Goal: Download file/media

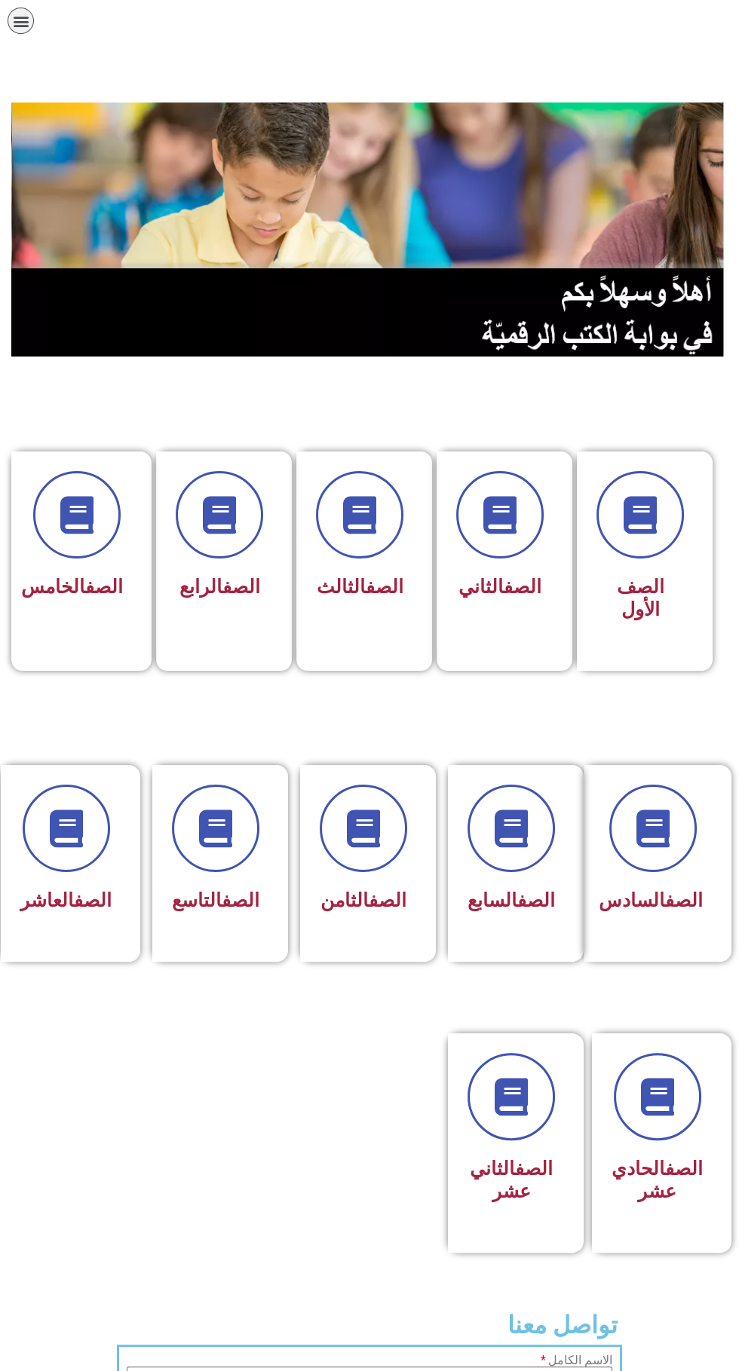
click at [497, 860] on span at bounding box center [510, 828] width 87 height 87
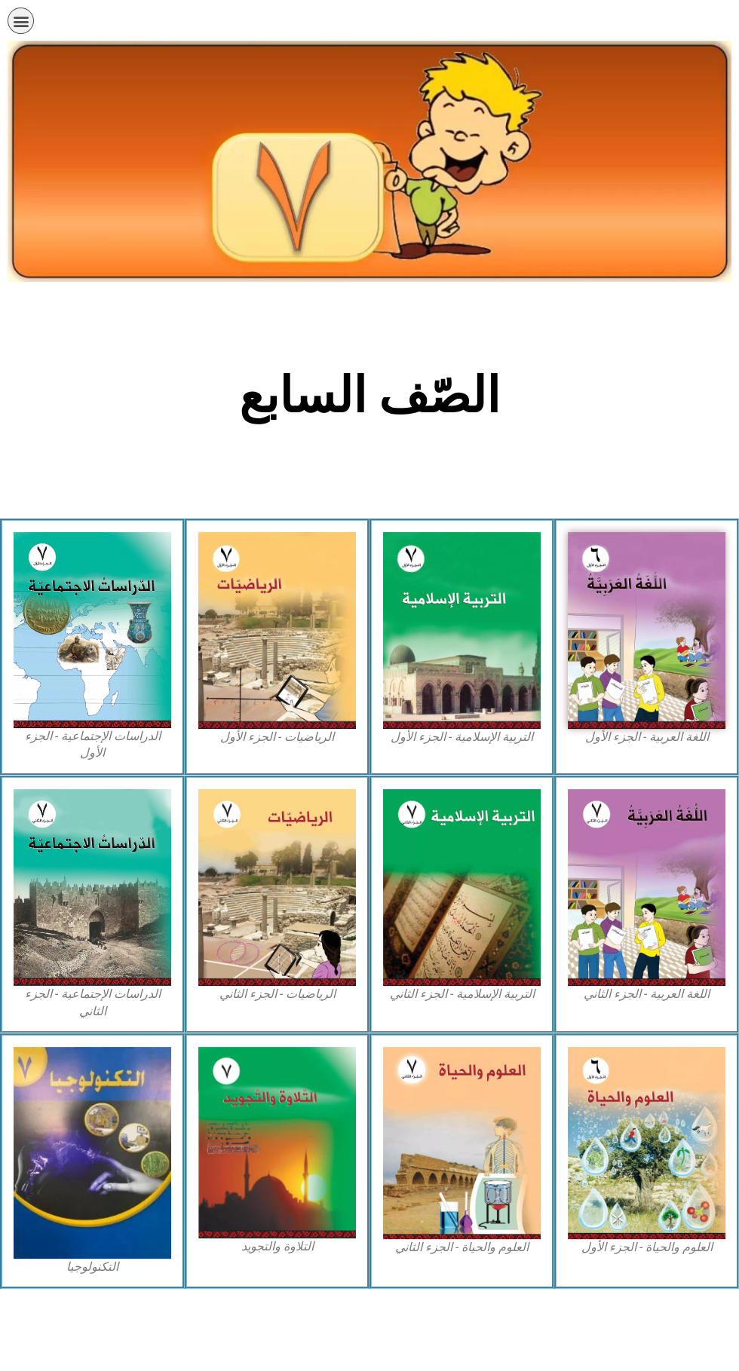
click at [280, 1094] on img at bounding box center [277, 1142] width 158 height 191
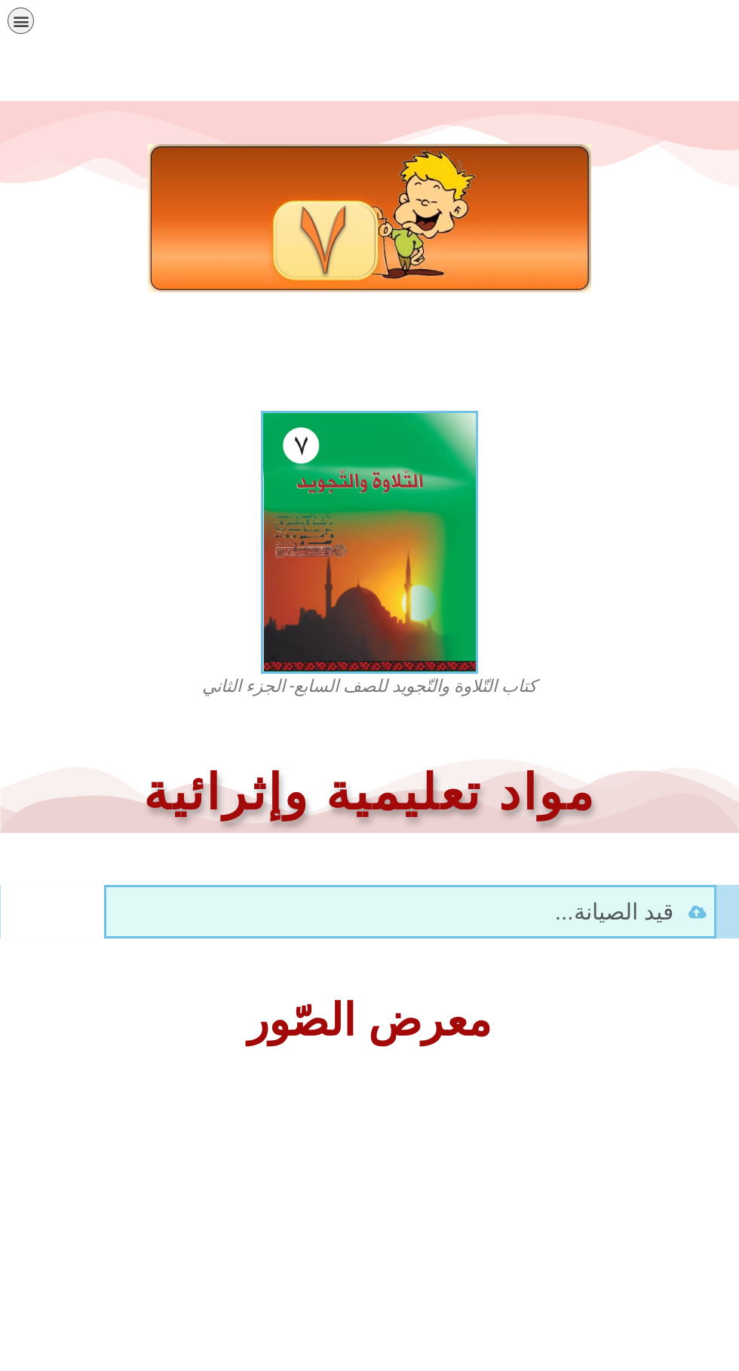
click at [366, 572] on img at bounding box center [369, 542] width 217 height 263
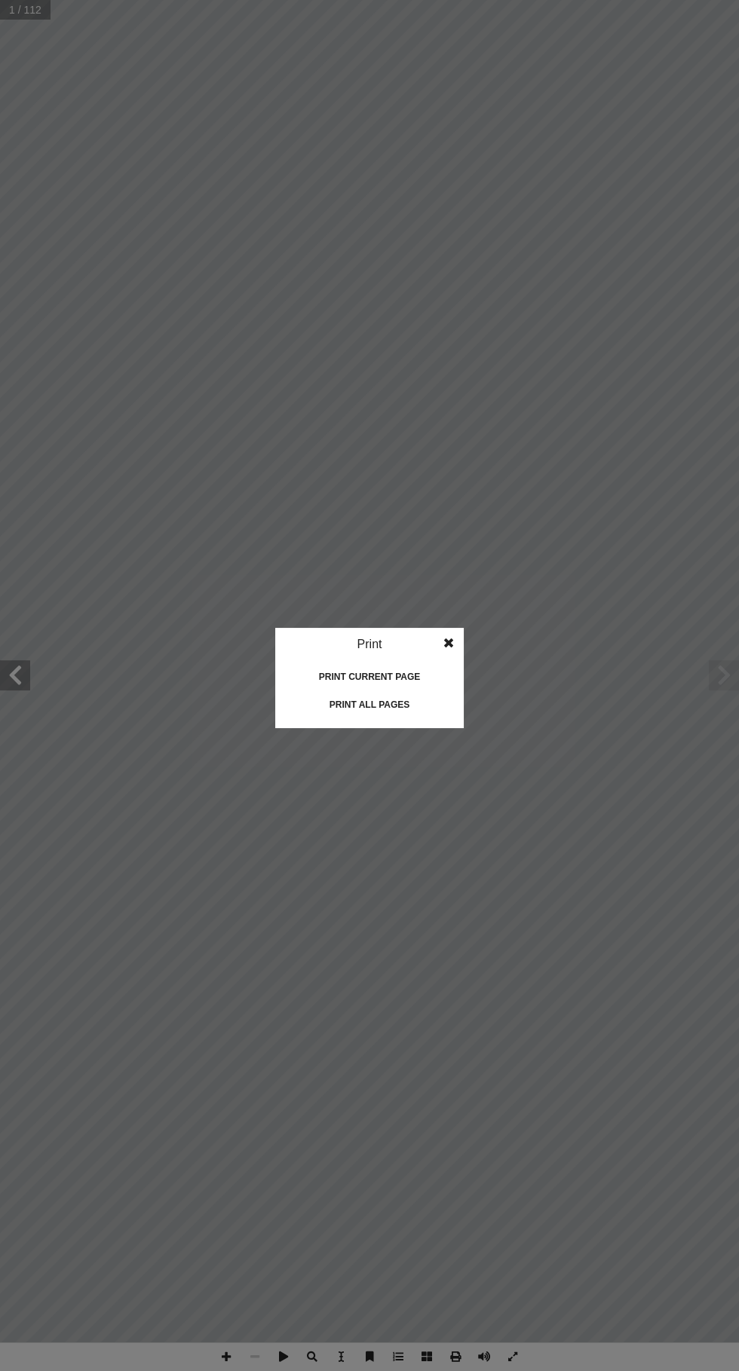
click at [362, 705] on div "Print all pages" at bounding box center [369, 705] width 151 height 24
